Goal: Task Accomplishment & Management: Manage account settings

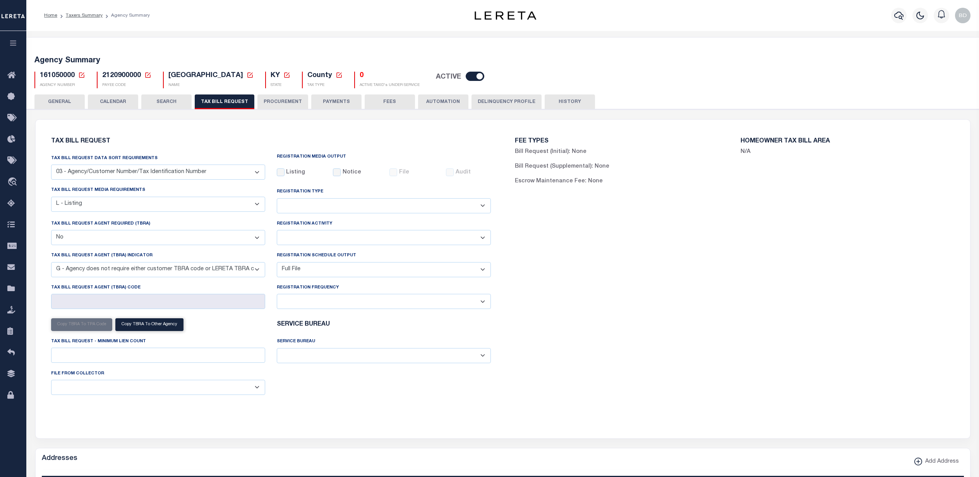
select select "27"
select select "20"
select select "false"
select select "15"
select select "1"
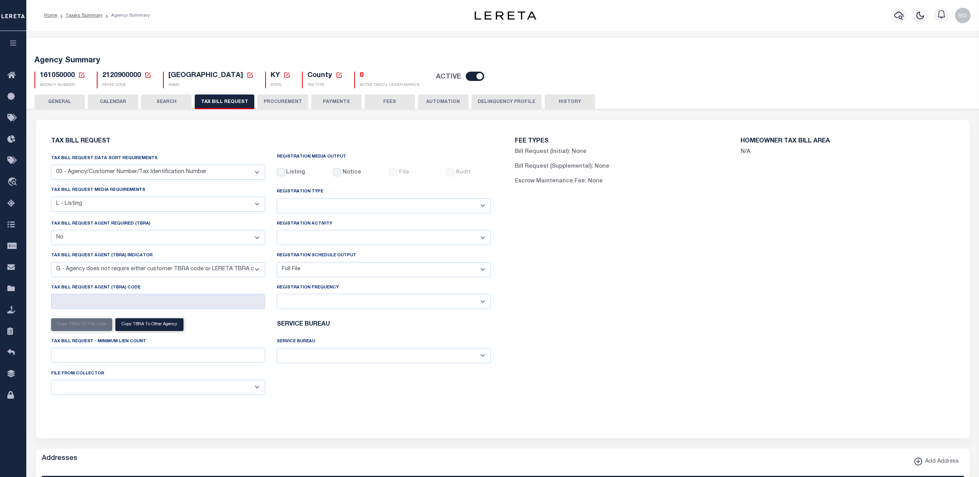
select select
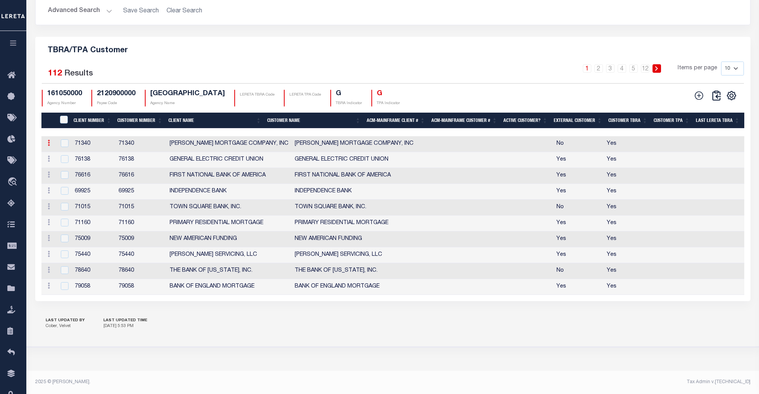
click at [50, 140] on icon at bounding box center [49, 143] width 2 height 6
click at [63, 161] on link "Edit" at bounding box center [62, 155] width 35 height 13
checkbox input "true"
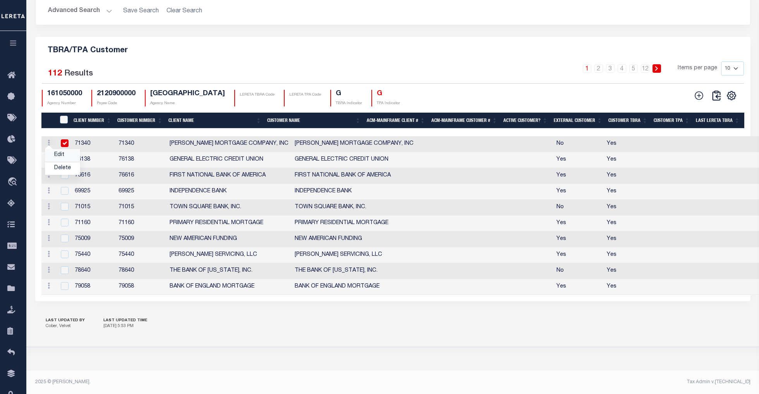
type input "[PERSON_NAME] MORTGAGE COMPANY, INC"
type input "71340"
type input "[PERSON_NAME] MORTGAGE COMPANY, INC"
type input "71340"
type input "0"
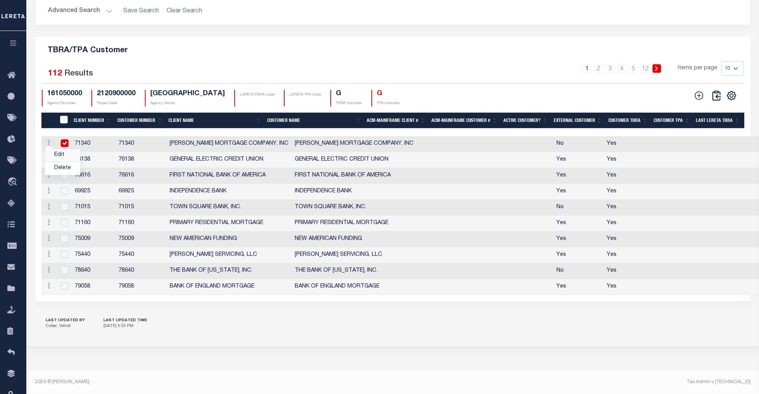
type input "0"
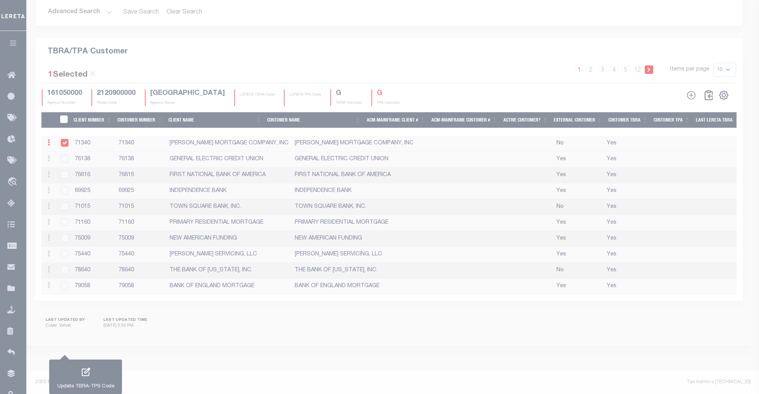
scroll to position [884, 0]
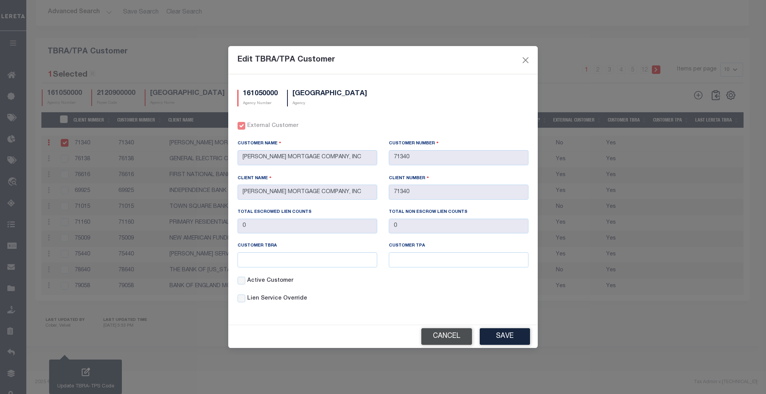
click at [455, 335] on button "Cancel" at bounding box center [446, 336] width 51 height 17
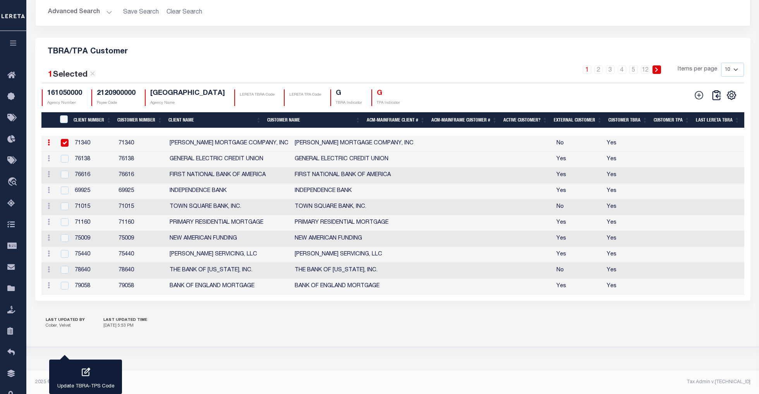
click at [65, 147] on input "checkbox" at bounding box center [65, 143] width 8 height 8
checkbox input "false"
